Goal: Task Accomplishment & Management: Manage account settings

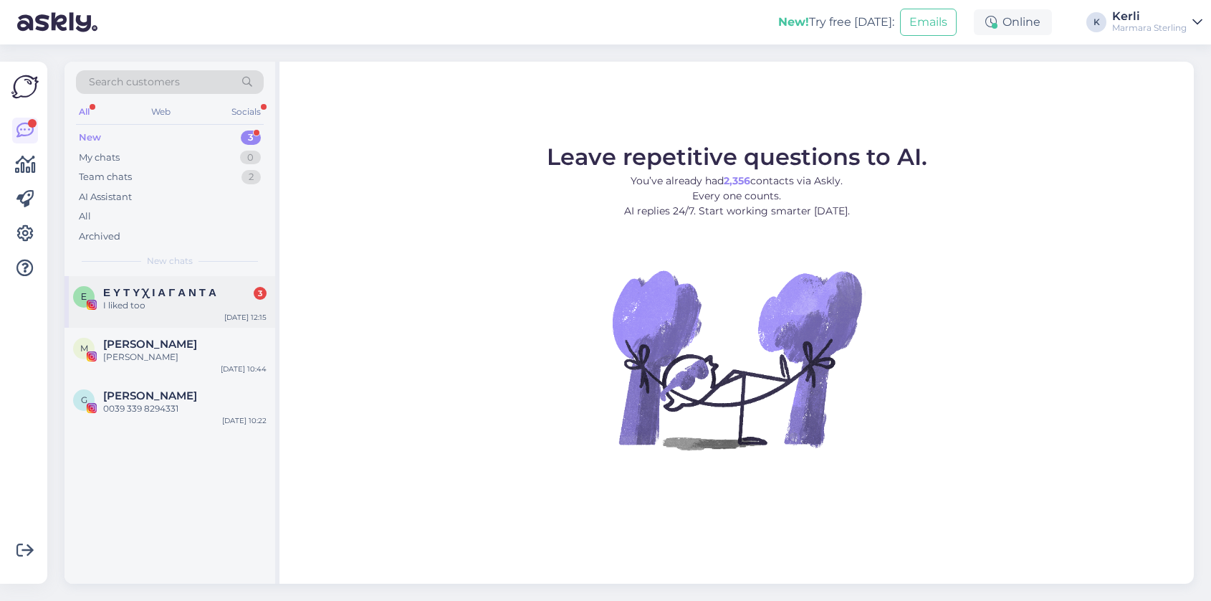
click at [100, 290] on div "Ε Ε Υ Τ Υ Χ Ι Α Γ Α Ν Τ Α 3 I liked too" at bounding box center [170, 299] width 194 height 26
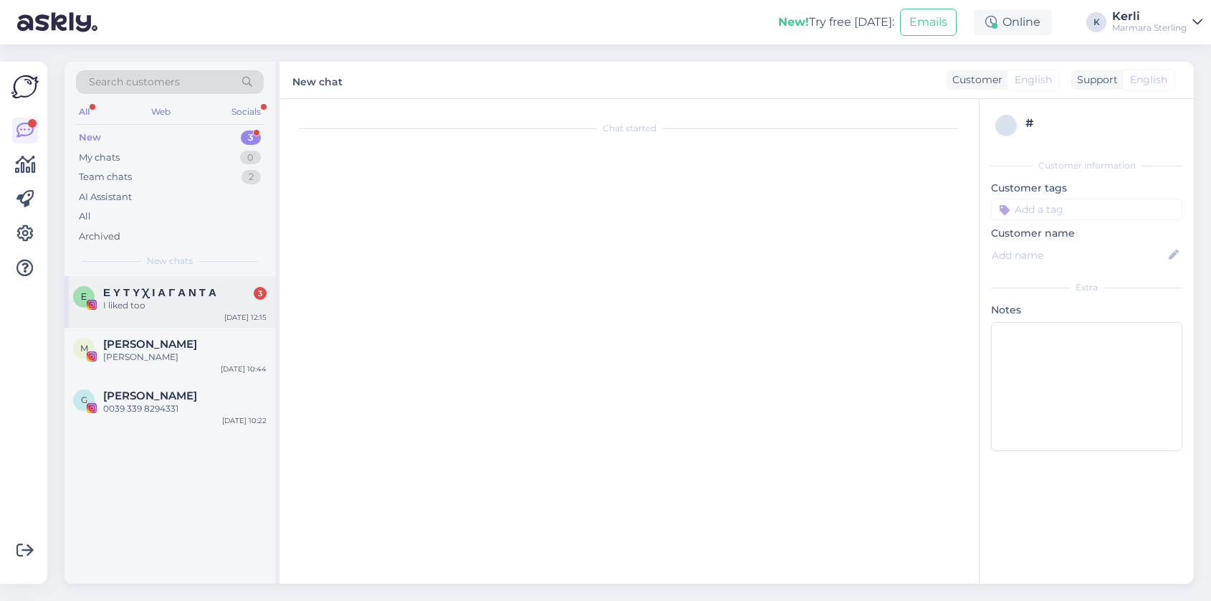
scroll to position [2293, 0]
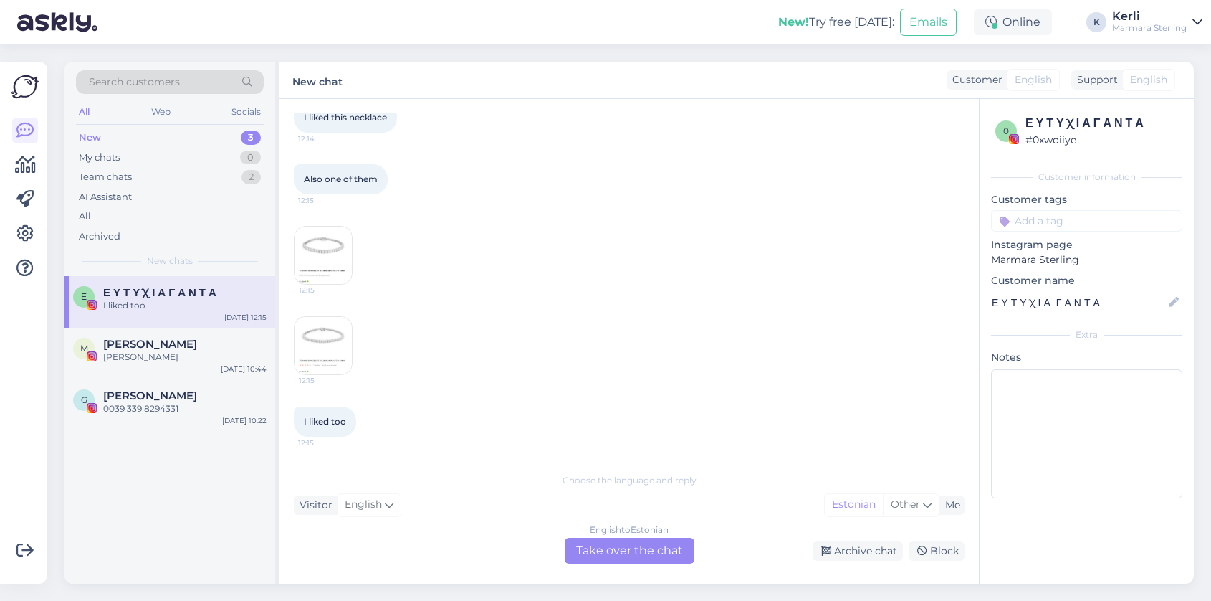
click at [153, 297] on span "Ε Υ Τ Υ Χ Ι Α Γ Α Ν Τ Α" at bounding box center [159, 292] width 113 height 13
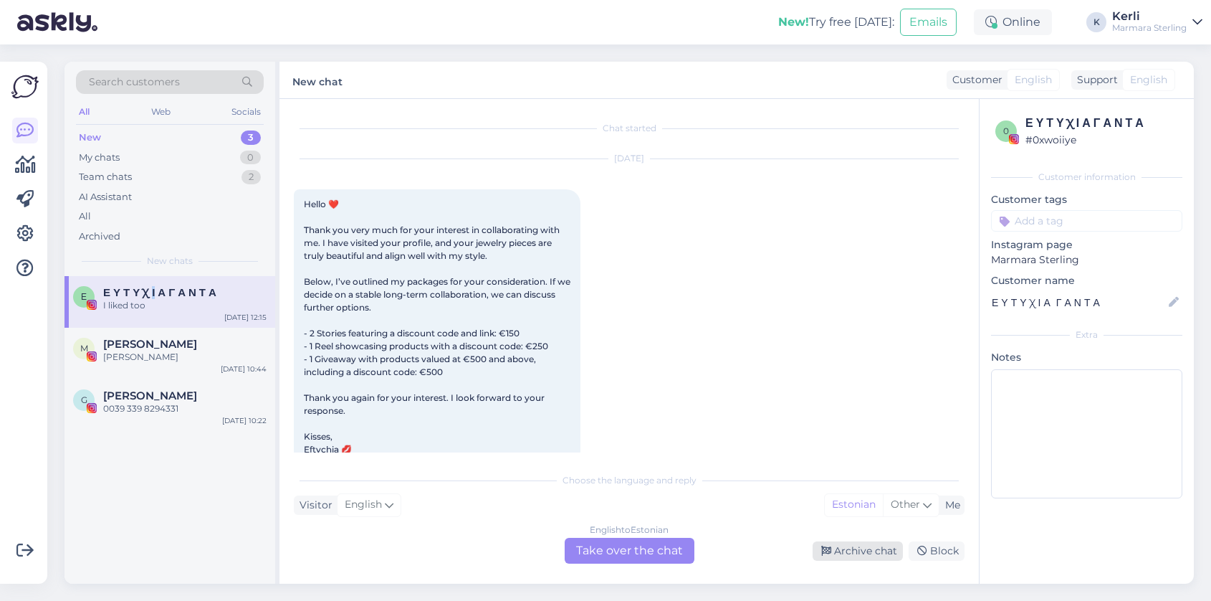
click at [844, 545] on div "Archive chat" at bounding box center [858, 550] width 90 height 19
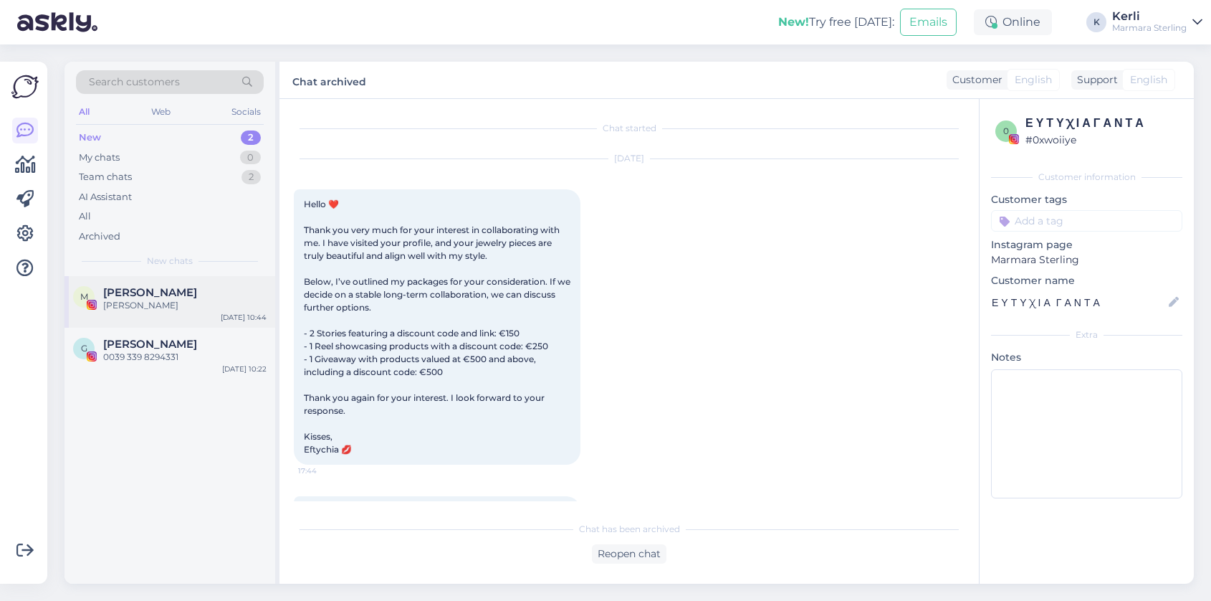
click at [89, 313] on div "M Marita Liepina Ja Sep 30 10:44" at bounding box center [170, 302] width 211 height 52
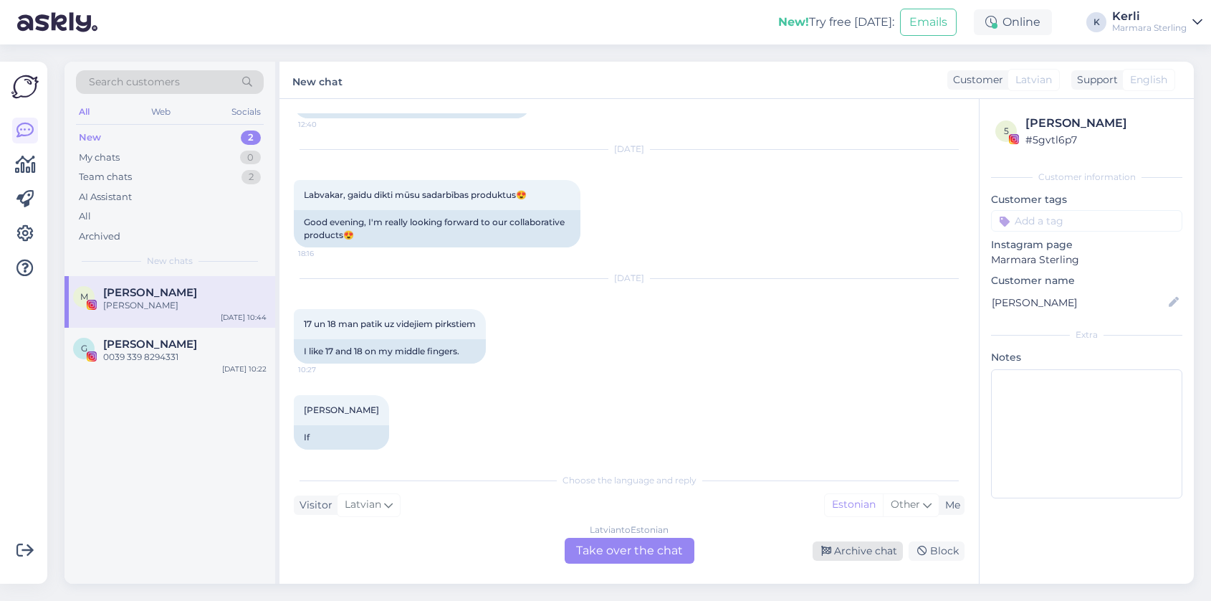
click at [849, 550] on div "Archive chat" at bounding box center [858, 550] width 90 height 19
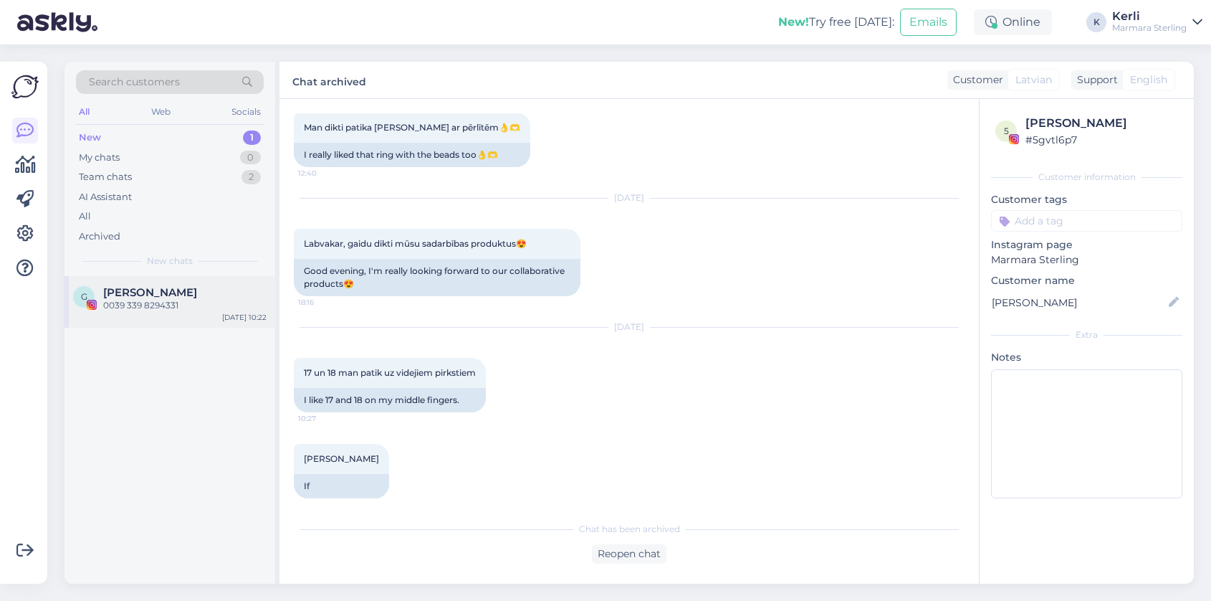
click at [133, 301] on div "0039 339 8294331" at bounding box center [184, 305] width 163 height 13
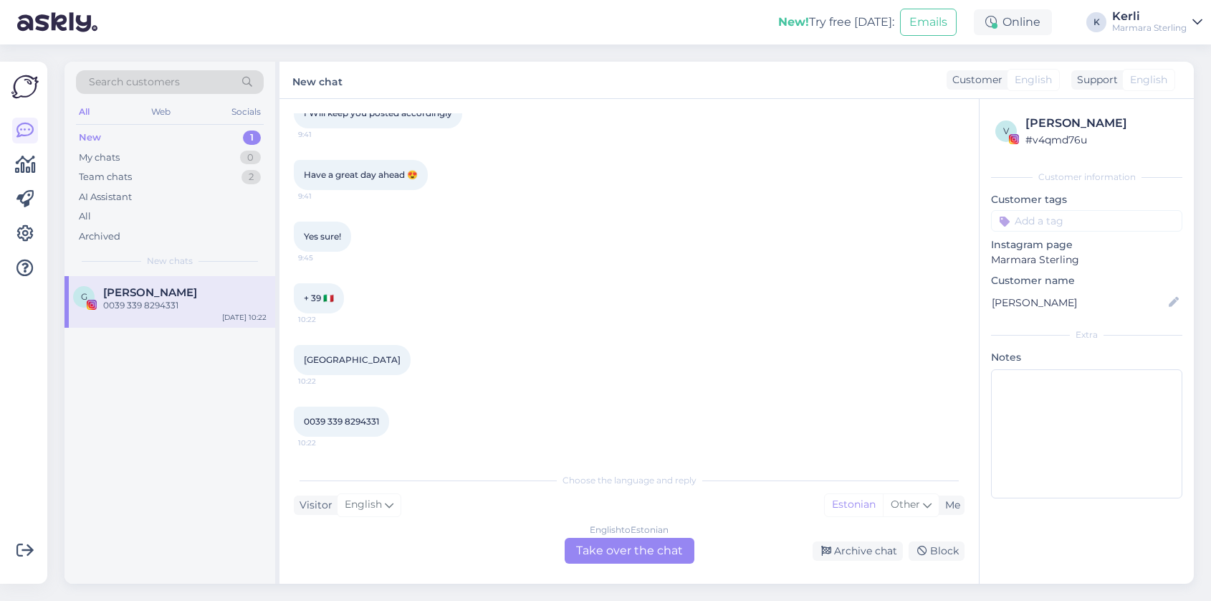
scroll to position [1106, 0]
click at [854, 545] on div "Archive chat" at bounding box center [858, 550] width 90 height 19
